Goal: Ask a question

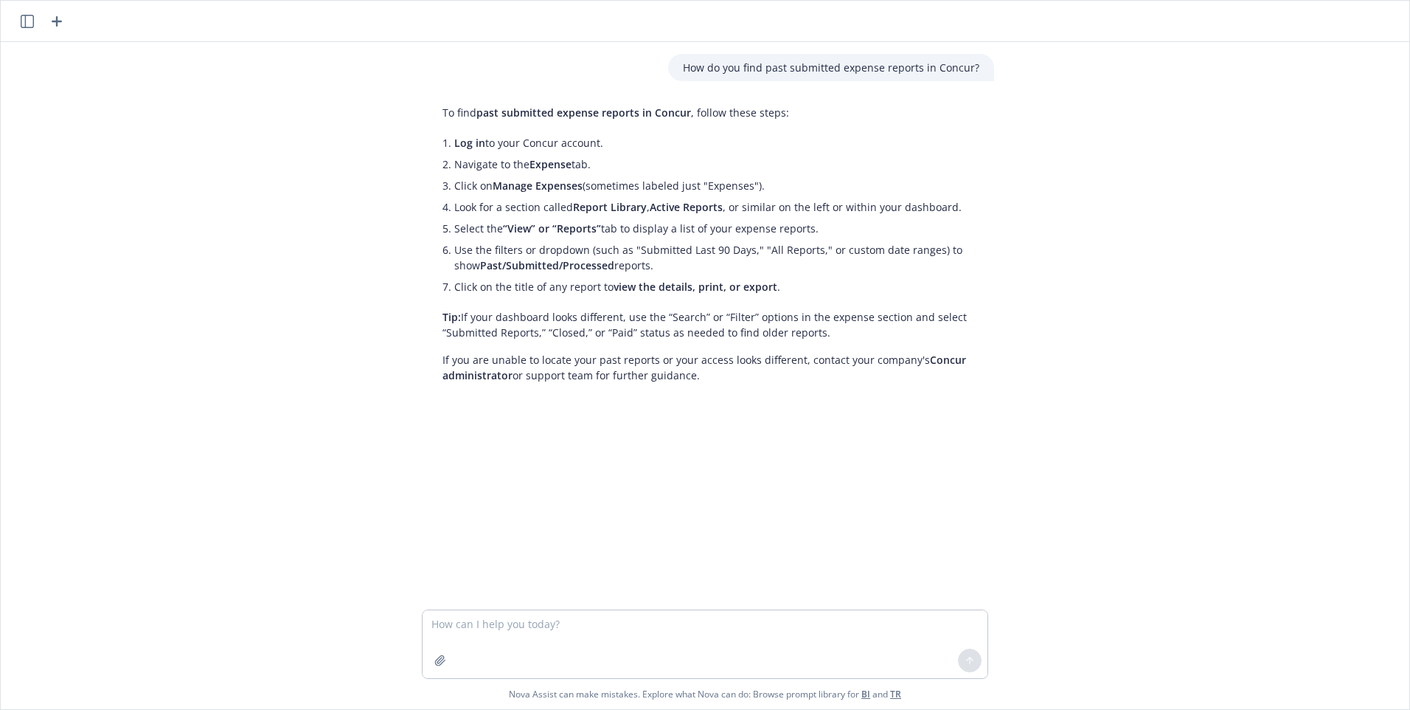
click at [55, 19] on icon "button" at bounding box center [57, 22] width 18 height 18
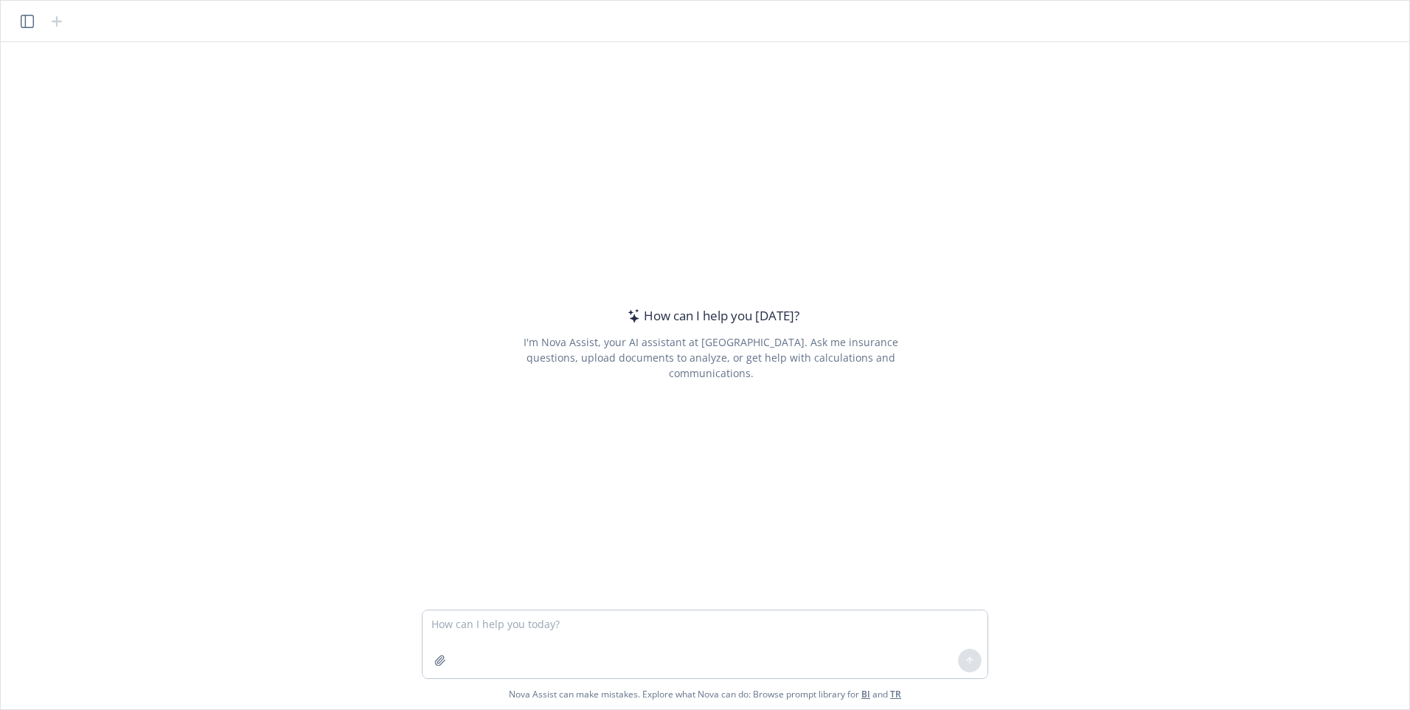
click at [495, 631] on textarea at bounding box center [705, 644] width 565 height 68
type textarea "Does the required [PERSON_NAME] catch up for [DATE] apply to 403b plans?"
